Goal: Task Accomplishment & Management: Use online tool/utility

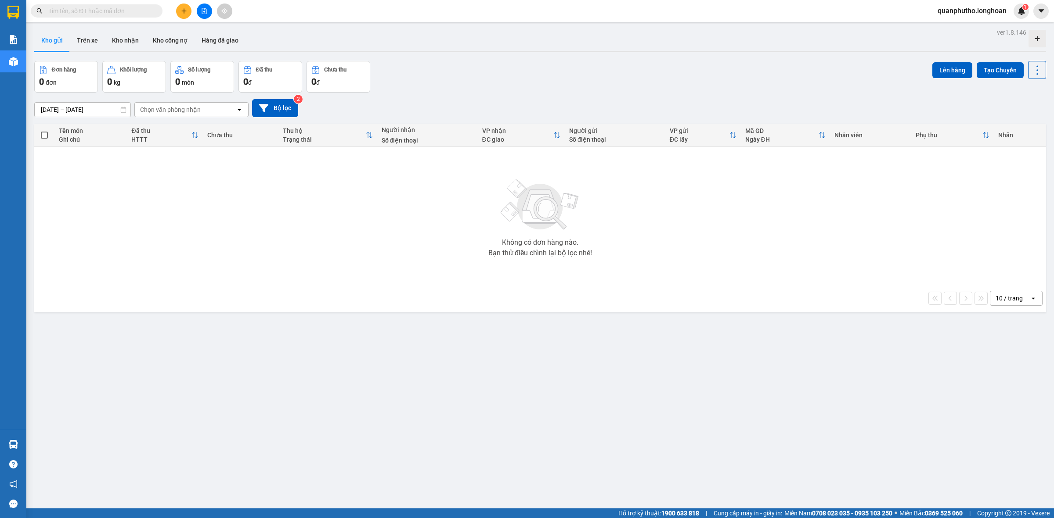
click at [97, 4] on span at bounding box center [97, 10] width 132 height 13
click at [100, 9] on input "text" at bounding box center [100, 11] width 104 height 10
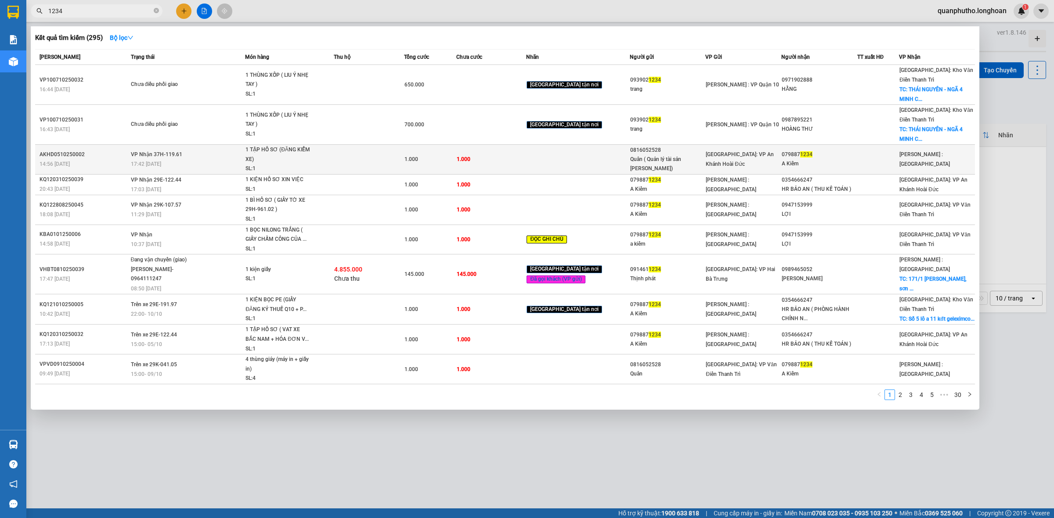
type input "1234"
click at [321, 150] on span "1 TẬP HỒ SƠ (ĐĂNG KIỂM XE) SL: 1" at bounding box center [289, 159] width 88 height 29
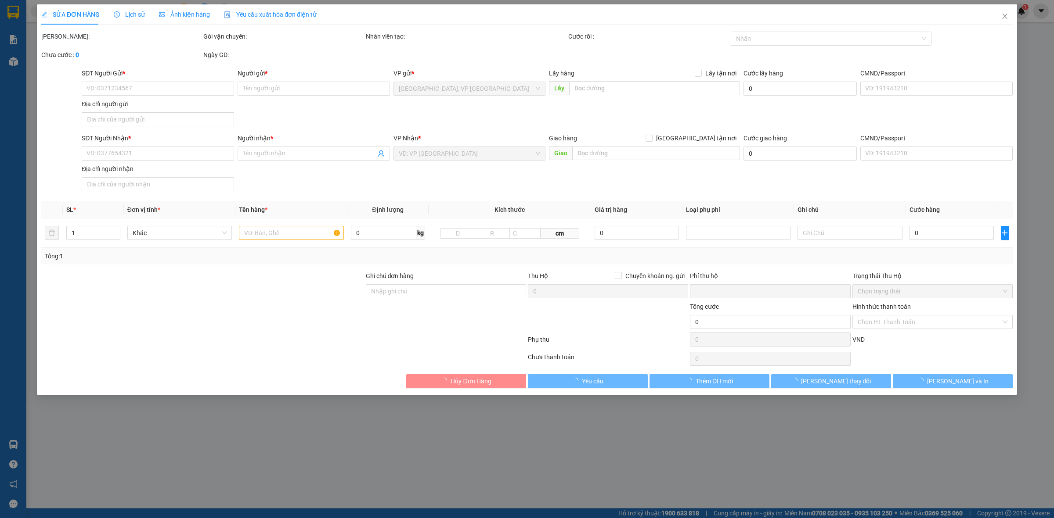
type input "0816052528"
type input "Quân ( Quản lý tài sản [PERSON_NAME])"
type input "0798871234"
type input "A Kiểm"
type input "0"
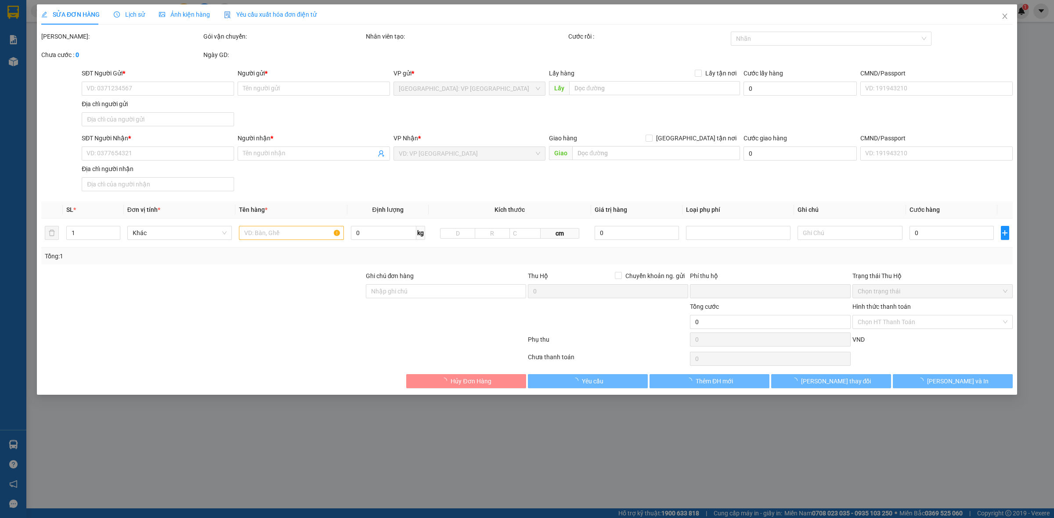
type input "1.000"
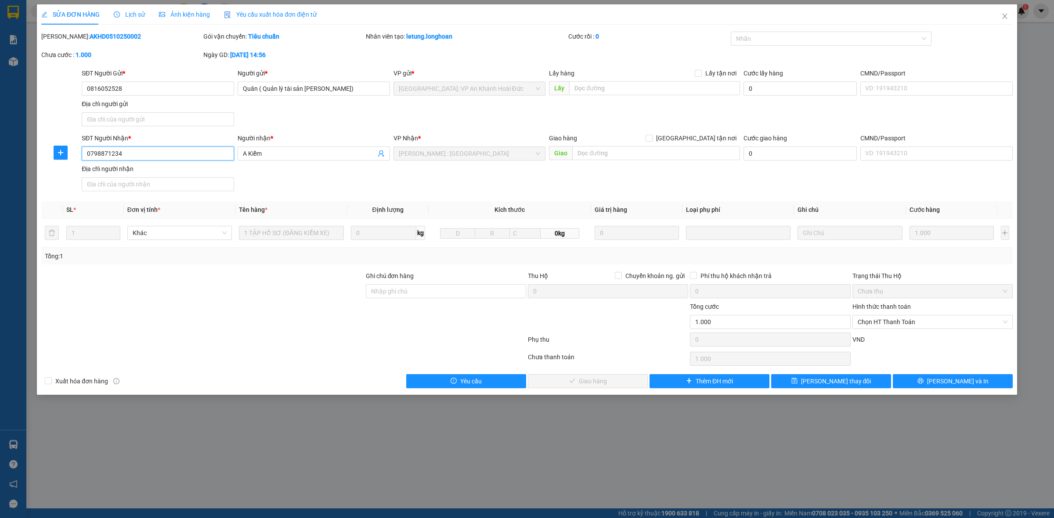
click at [166, 152] on input "0798871234" at bounding box center [158, 154] width 152 height 14
click at [1006, 20] on span "Close" at bounding box center [1004, 16] width 25 height 25
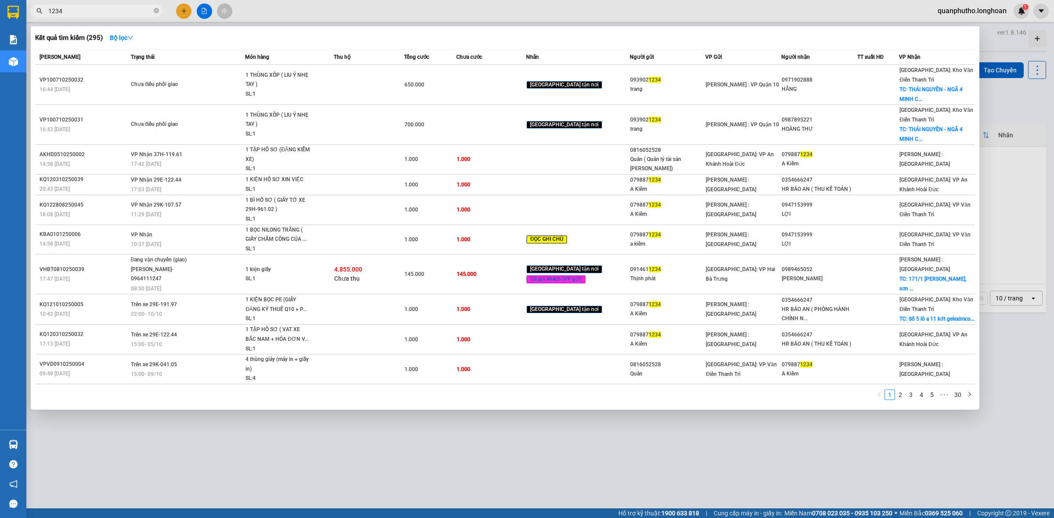
click at [135, 10] on input "1234" at bounding box center [100, 11] width 104 height 10
paste input "079887"
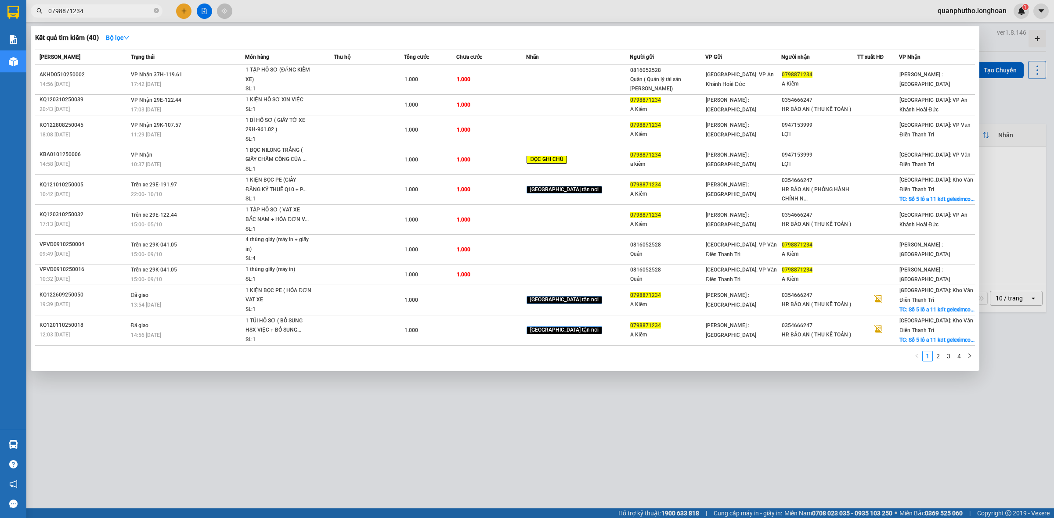
type input "0798871234"
